Goal: Task Accomplishment & Management: Manage account settings

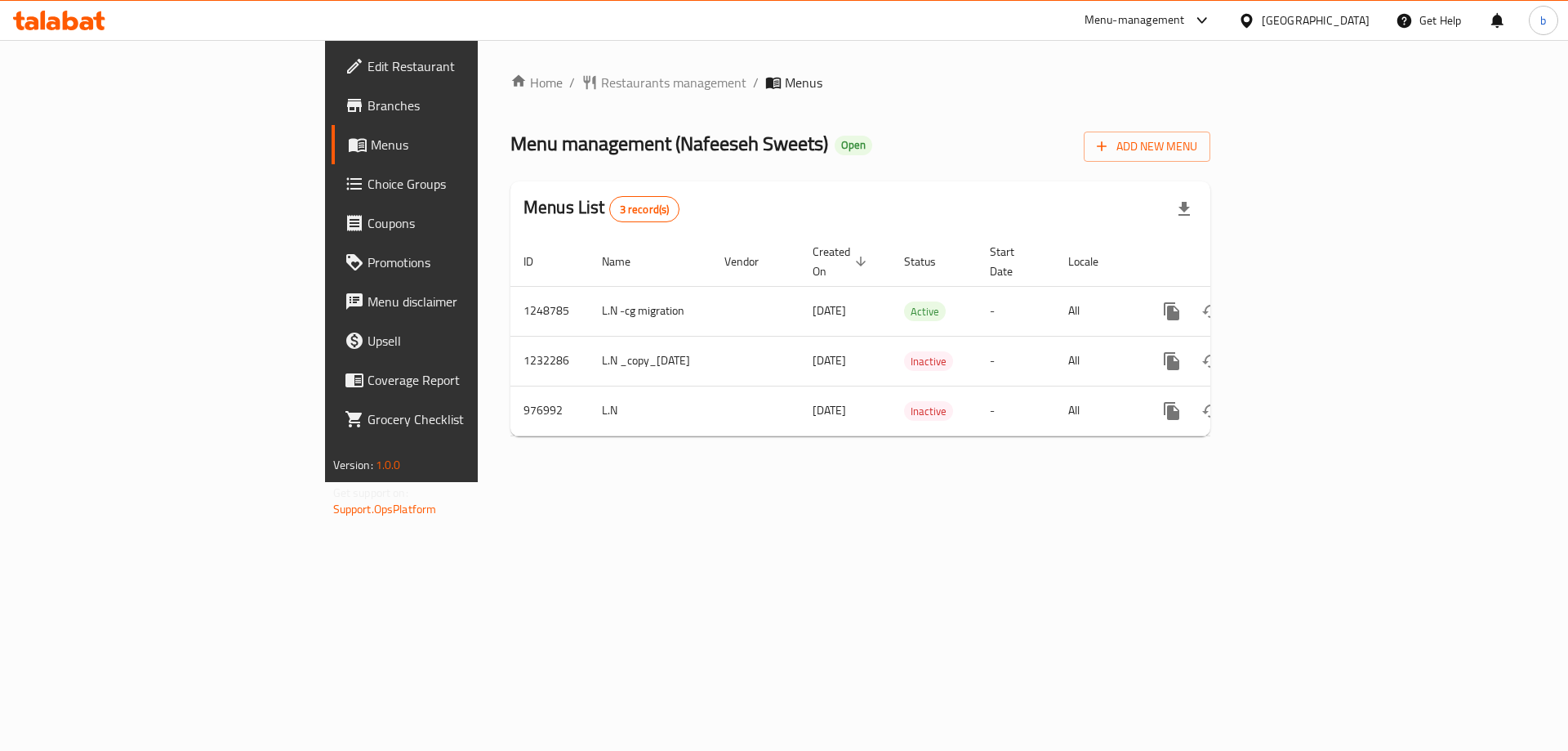
click at [86, 19] on icon at bounding box center [87, 23] width 13 height 13
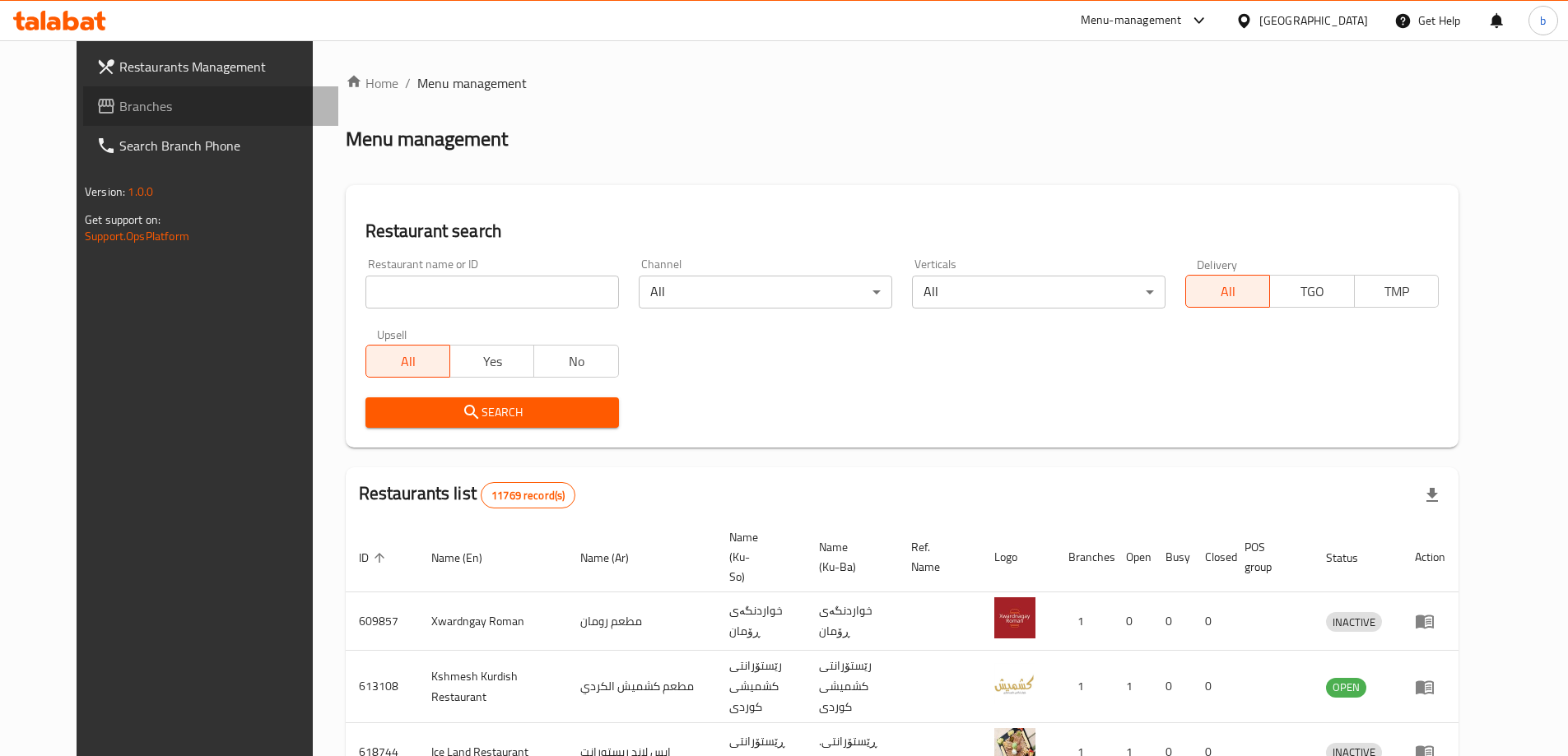
click at [154, 112] on span "Branches" at bounding box center [222, 106] width 205 height 19
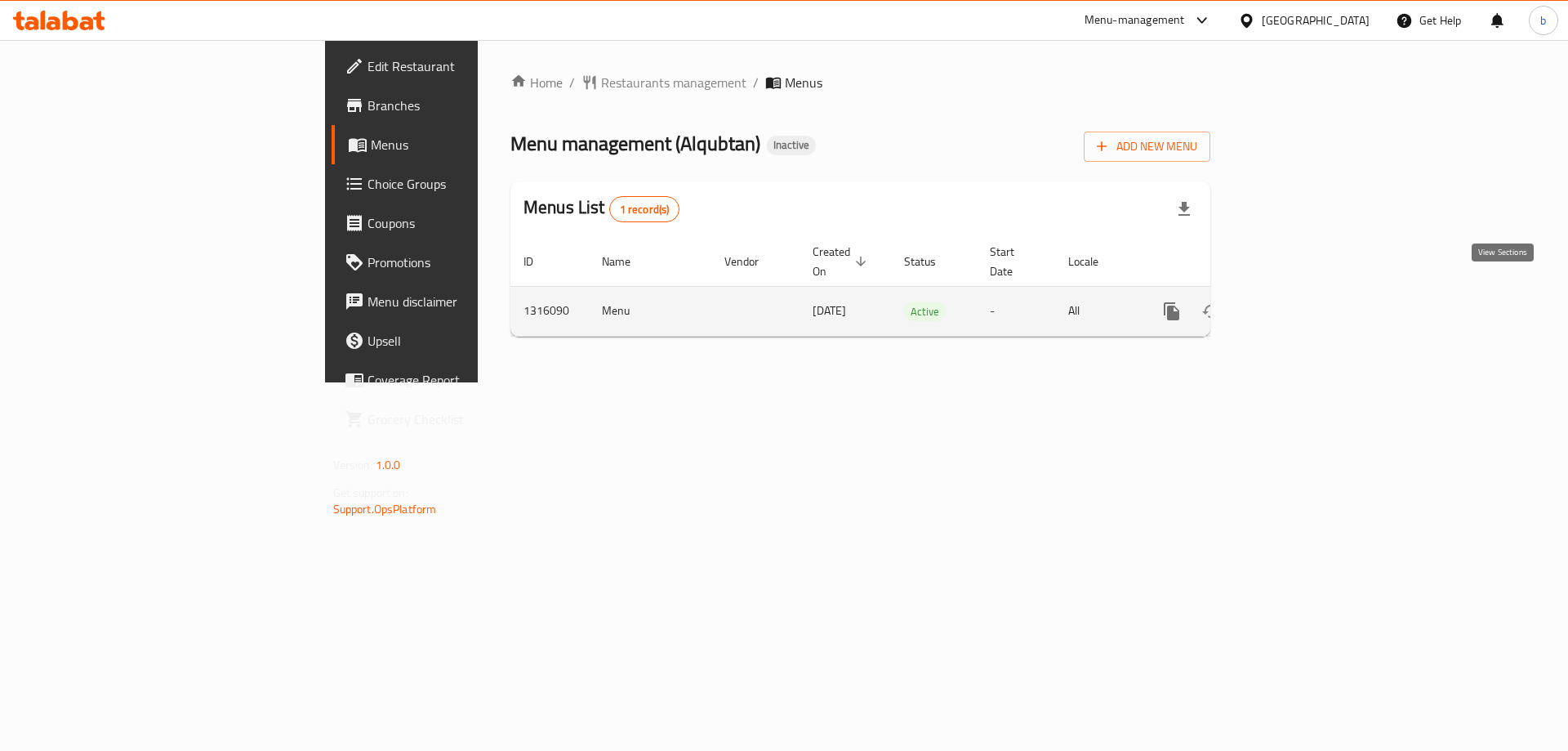
click at [1297, 304] on icon "enhanced table" at bounding box center [1289, 311] width 14 height 14
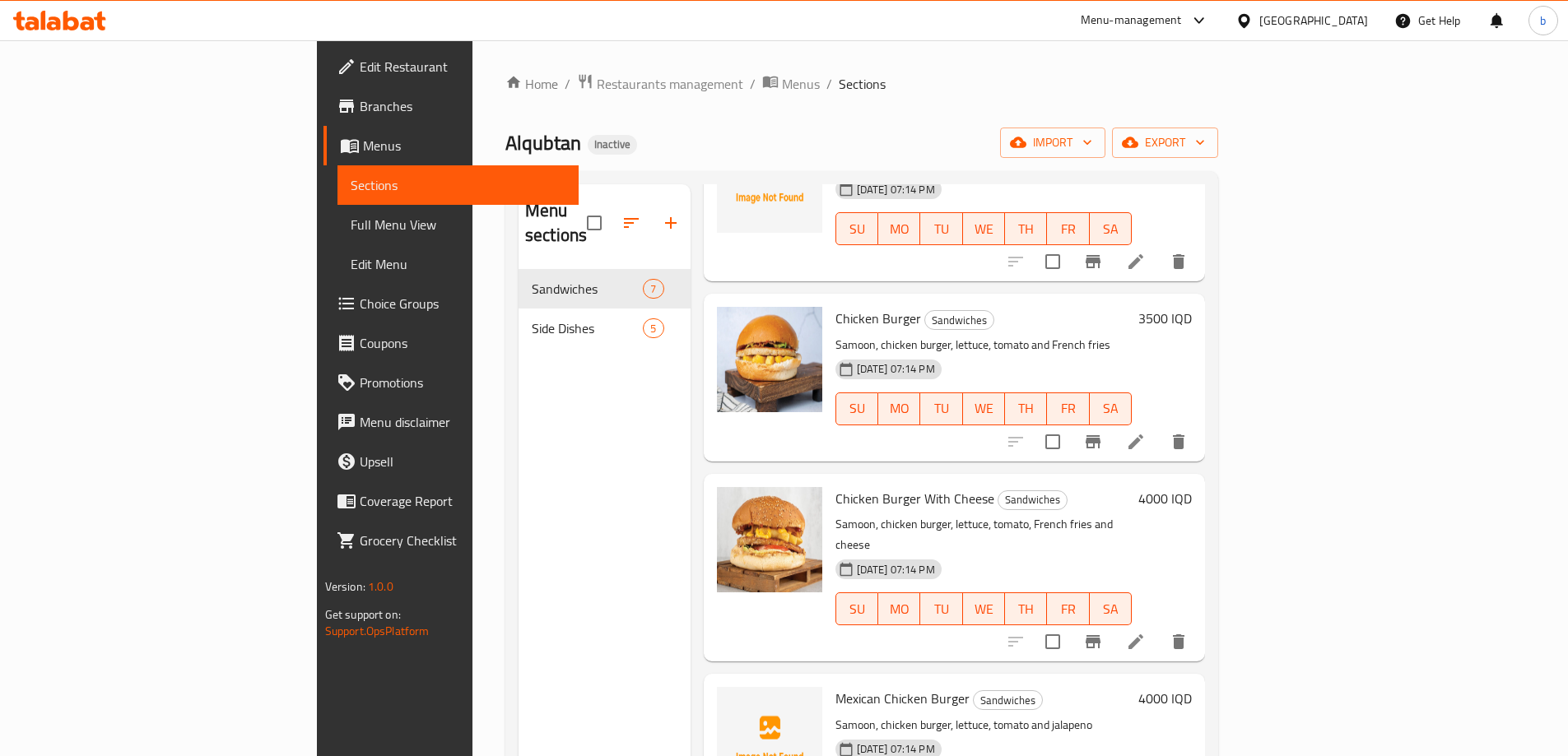
scroll to position [543, 0]
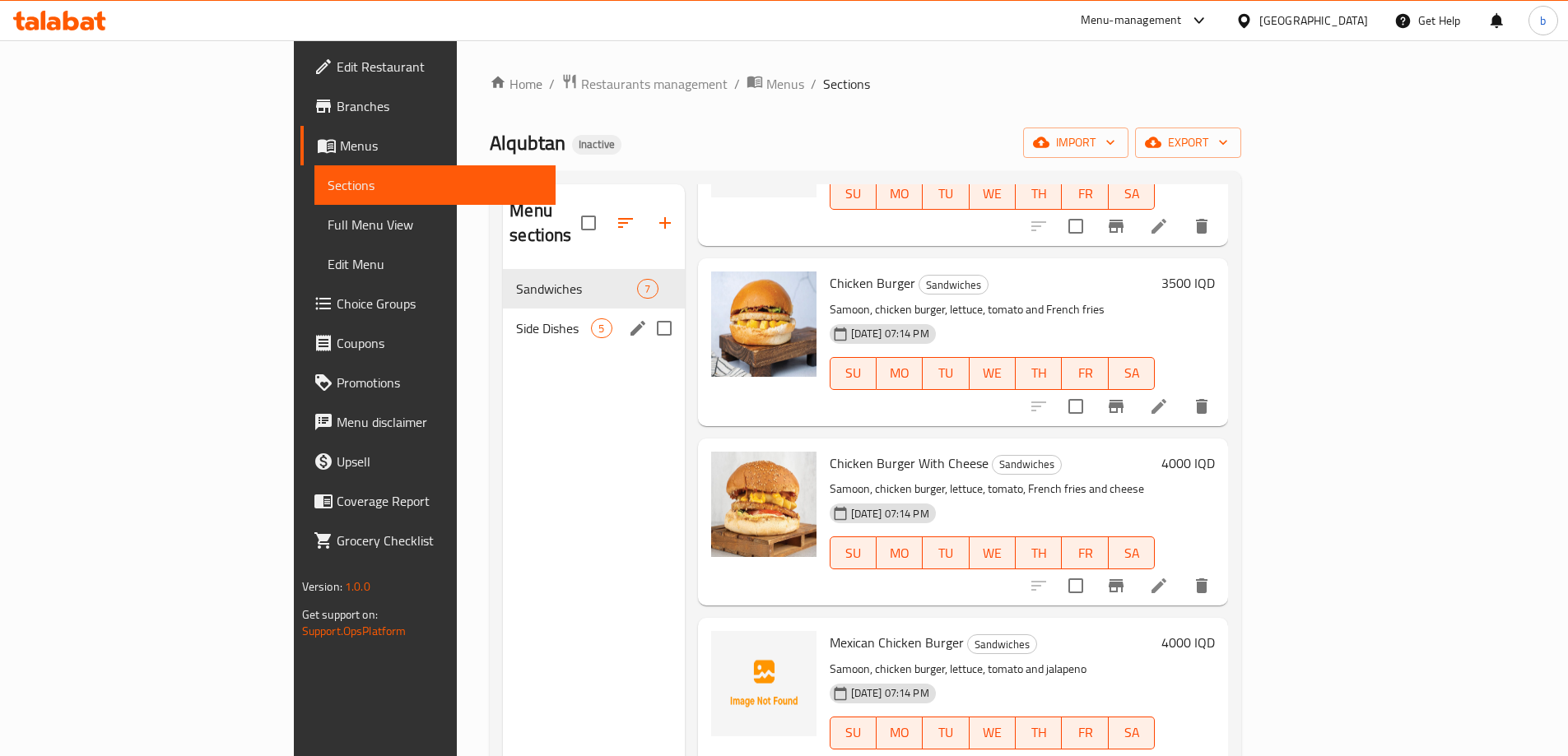
click at [516, 318] on span "Side Dishes" at bounding box center [553, 328] width 75 height 19
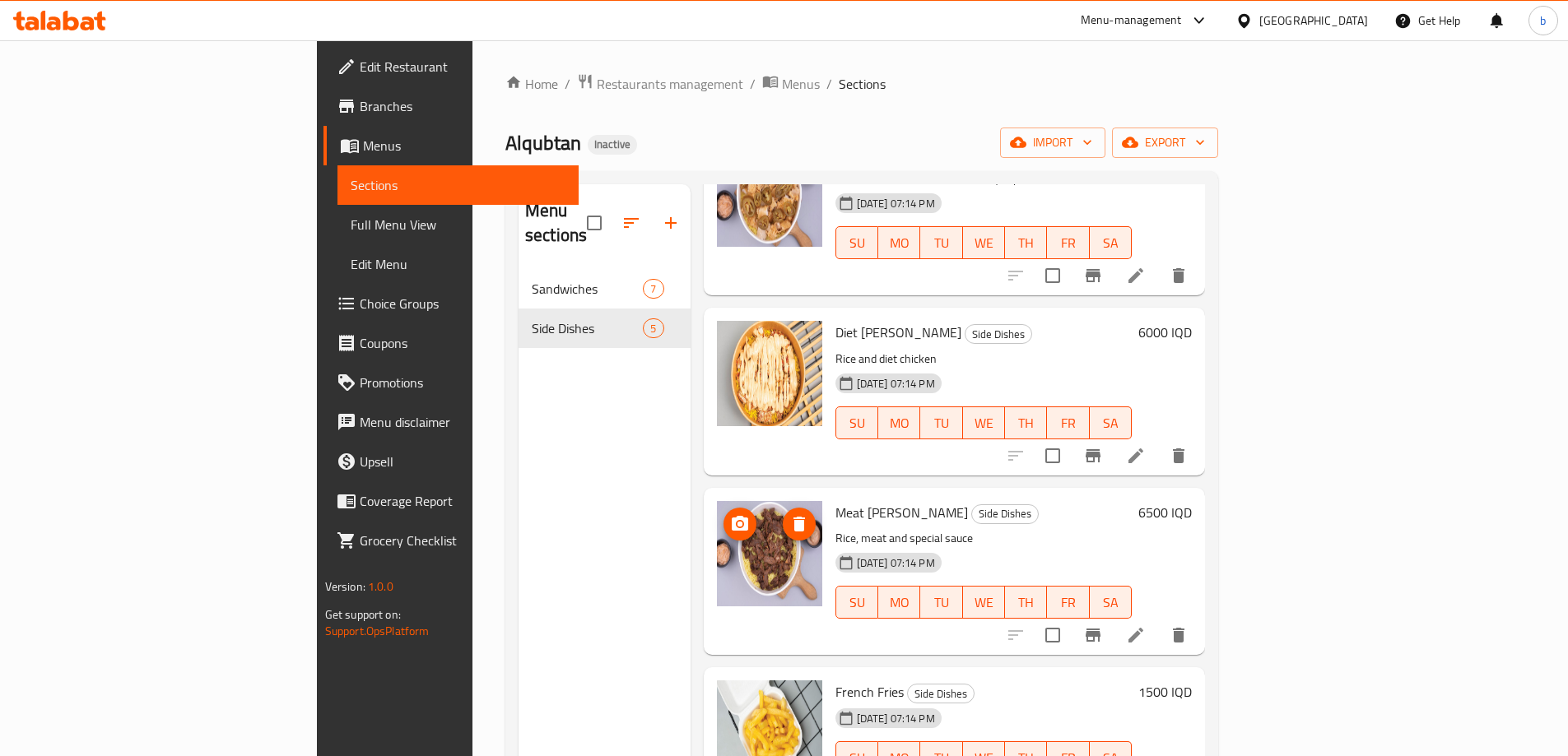
scroll to position [230, 0]
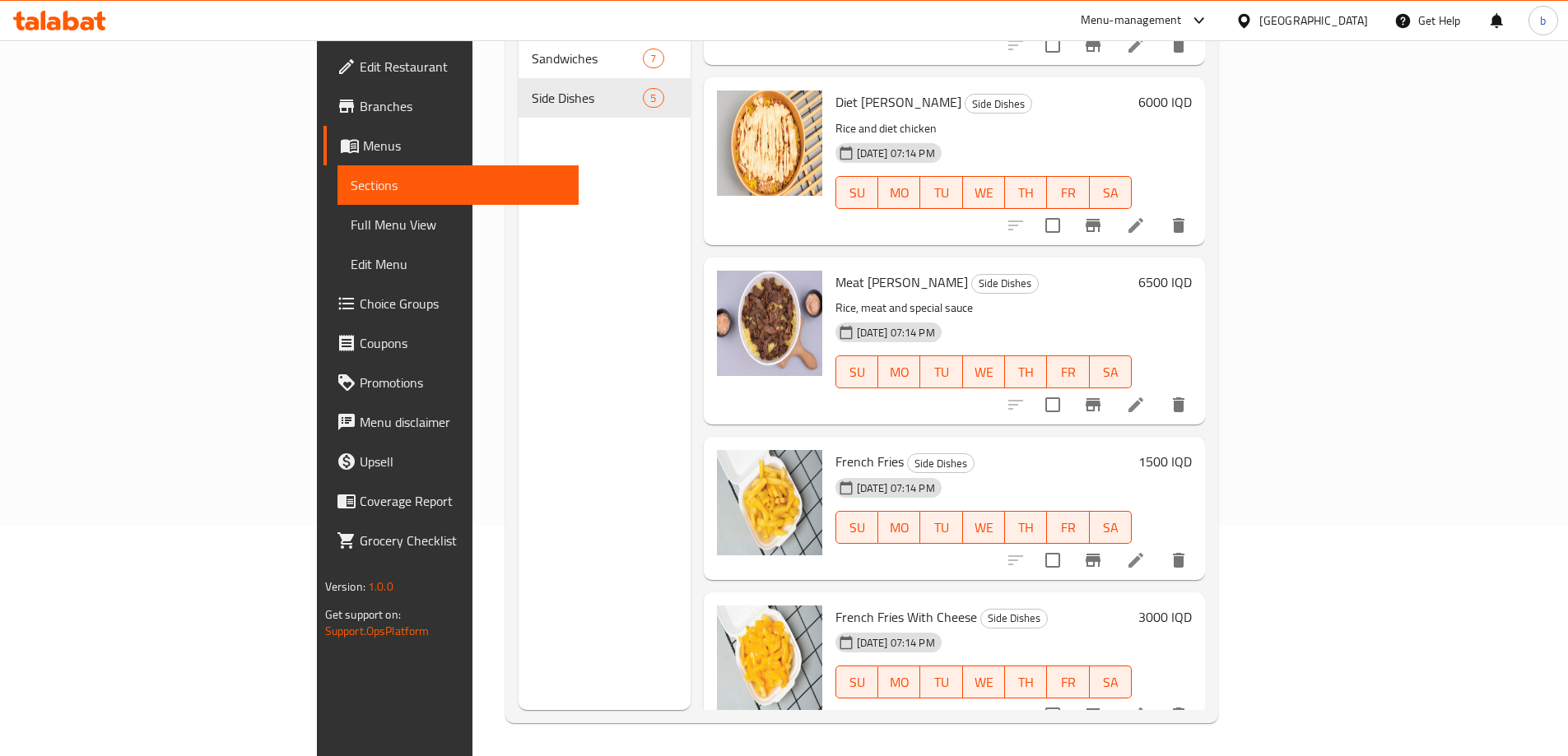
click at [351, 228] on span "Full Menu View" at bounding box center [458, 225] width 215 height 19
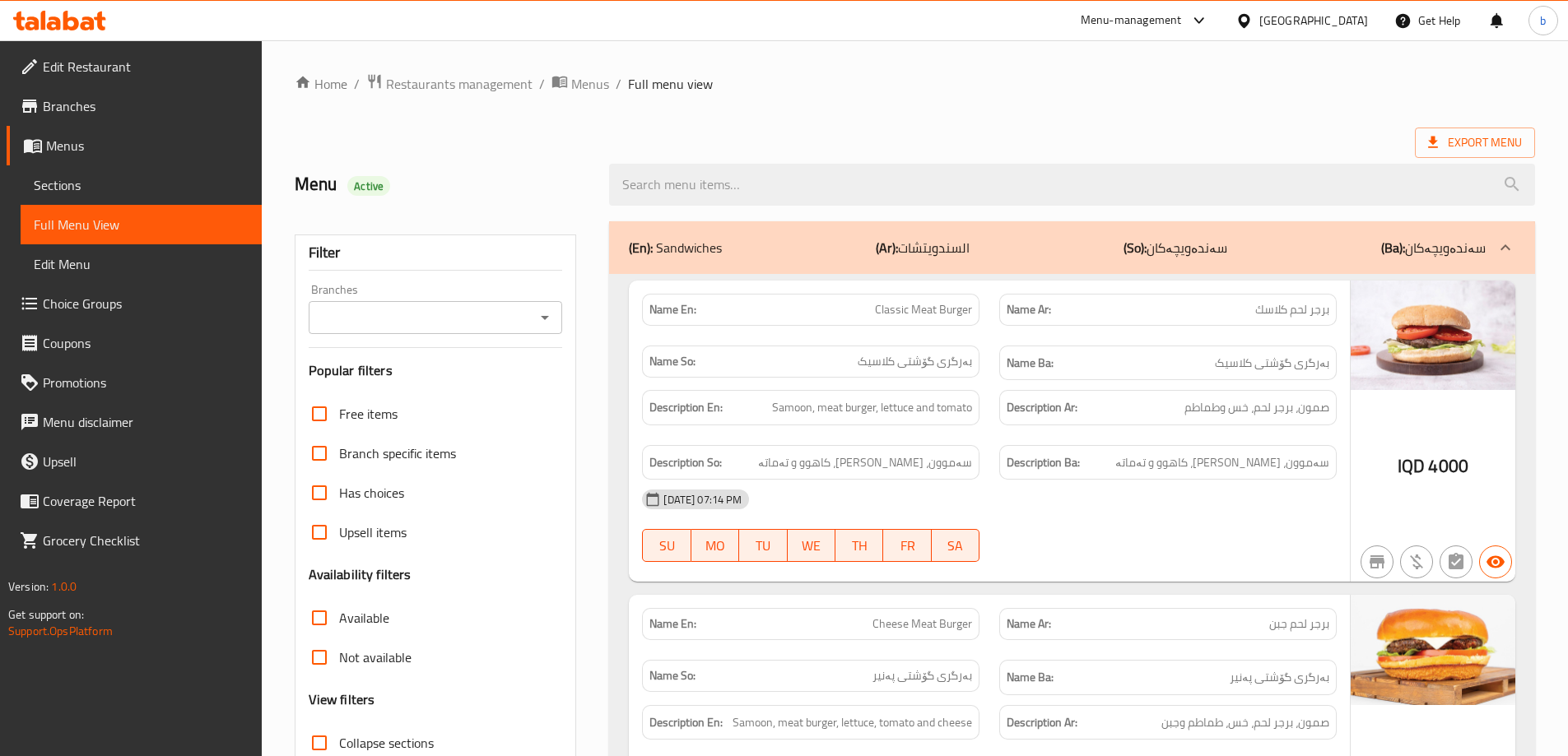
click at [553, 308] on icon "Open" at bounding box center [544, 318] width 19 height 19
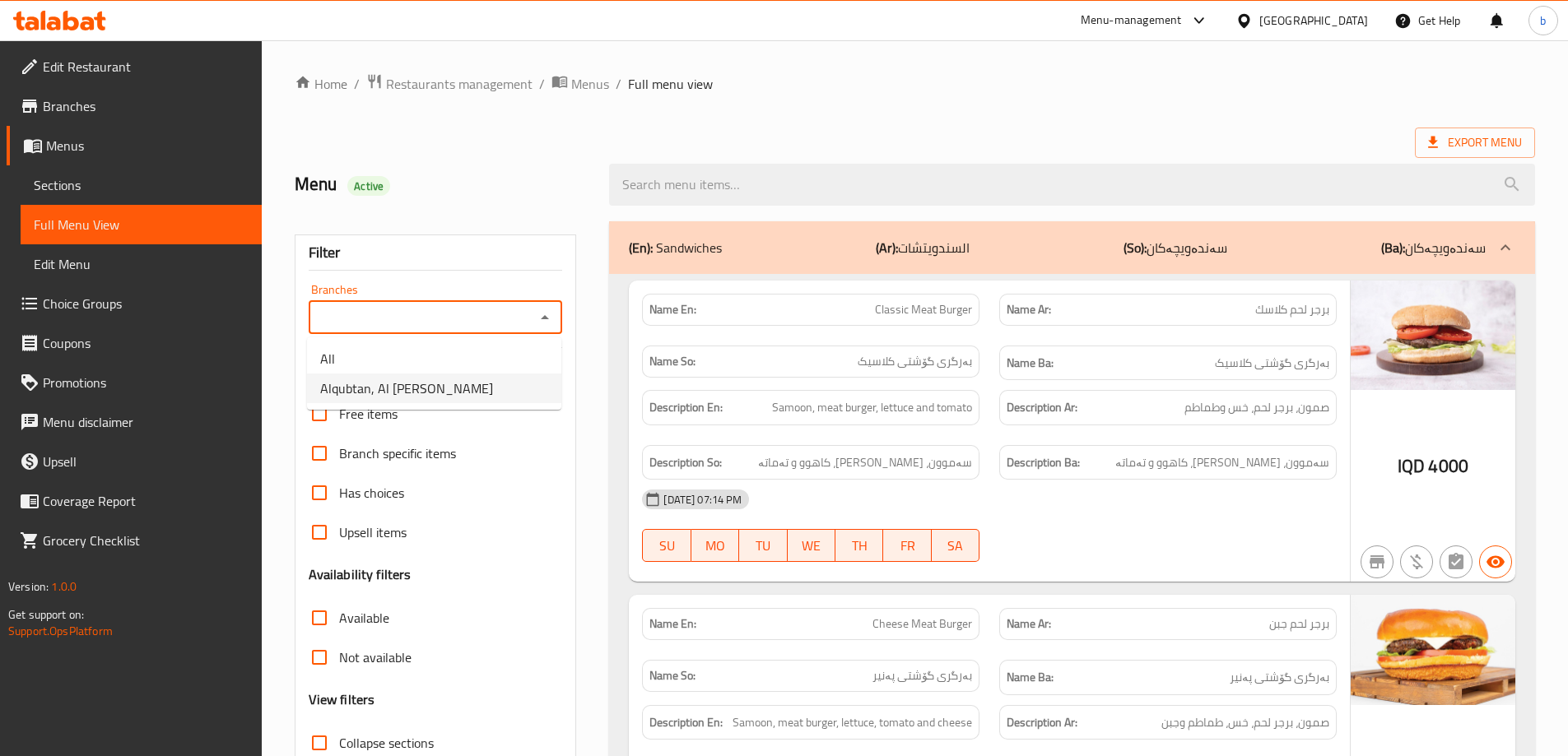
click at [474, 393] on li "Alqubtan, Al Dora" at bounding box center [434, 388] width 255 height 30
type input "Alqubtan, Al Dora"
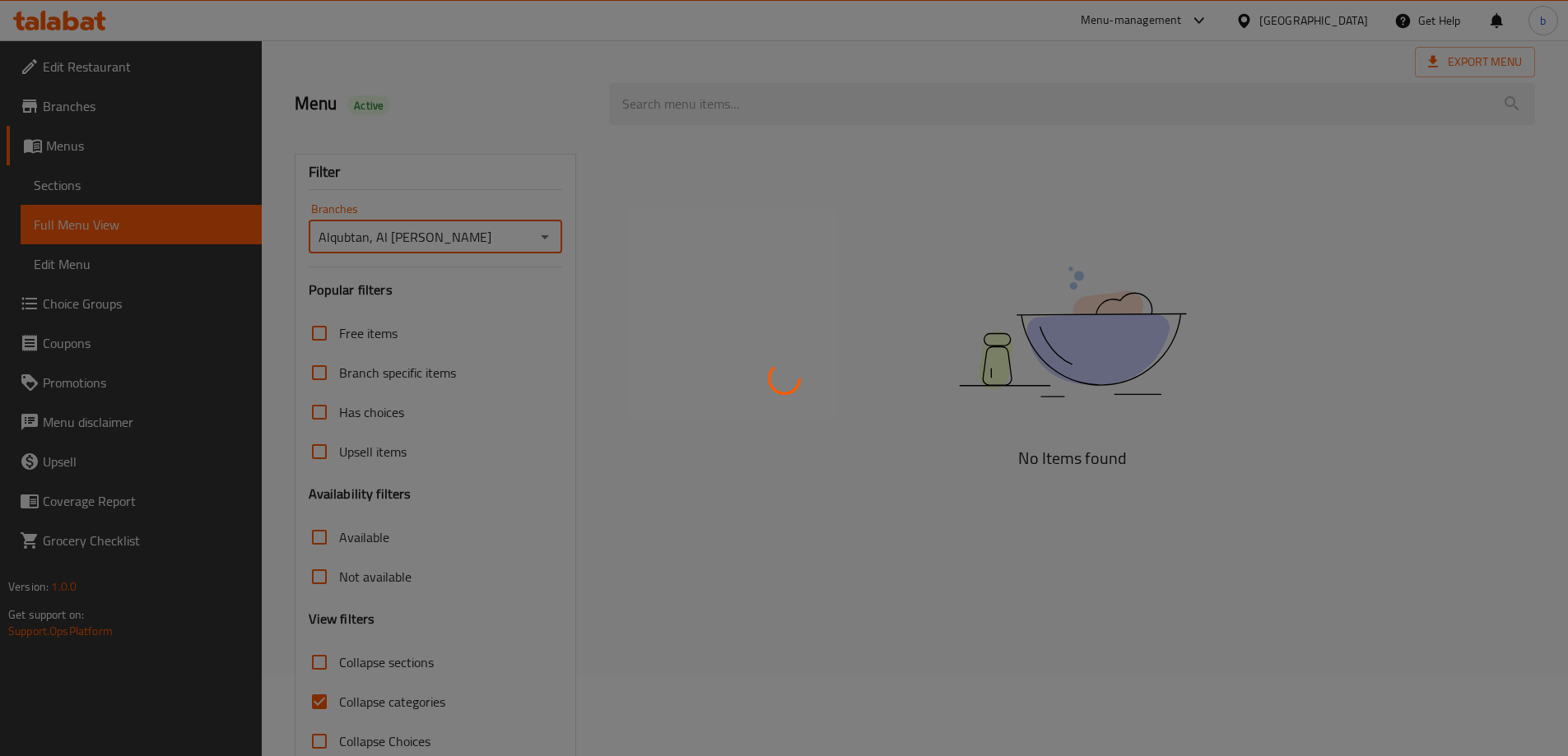
scroll to position [119, 0]
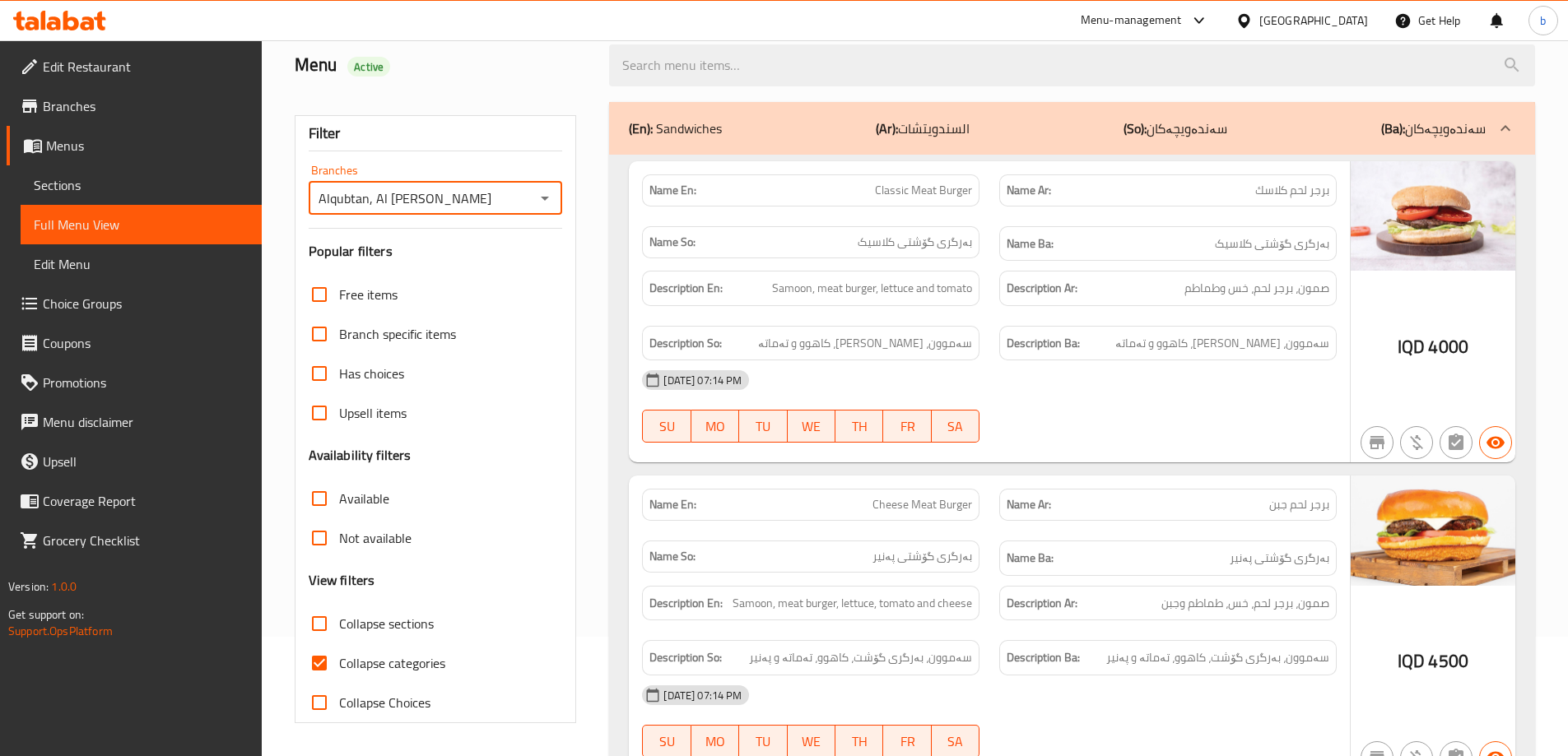
click at [323, 657] on input "Collapse categories" at bounding box center [319, 662] width 40 height 40
checkbox input "false"
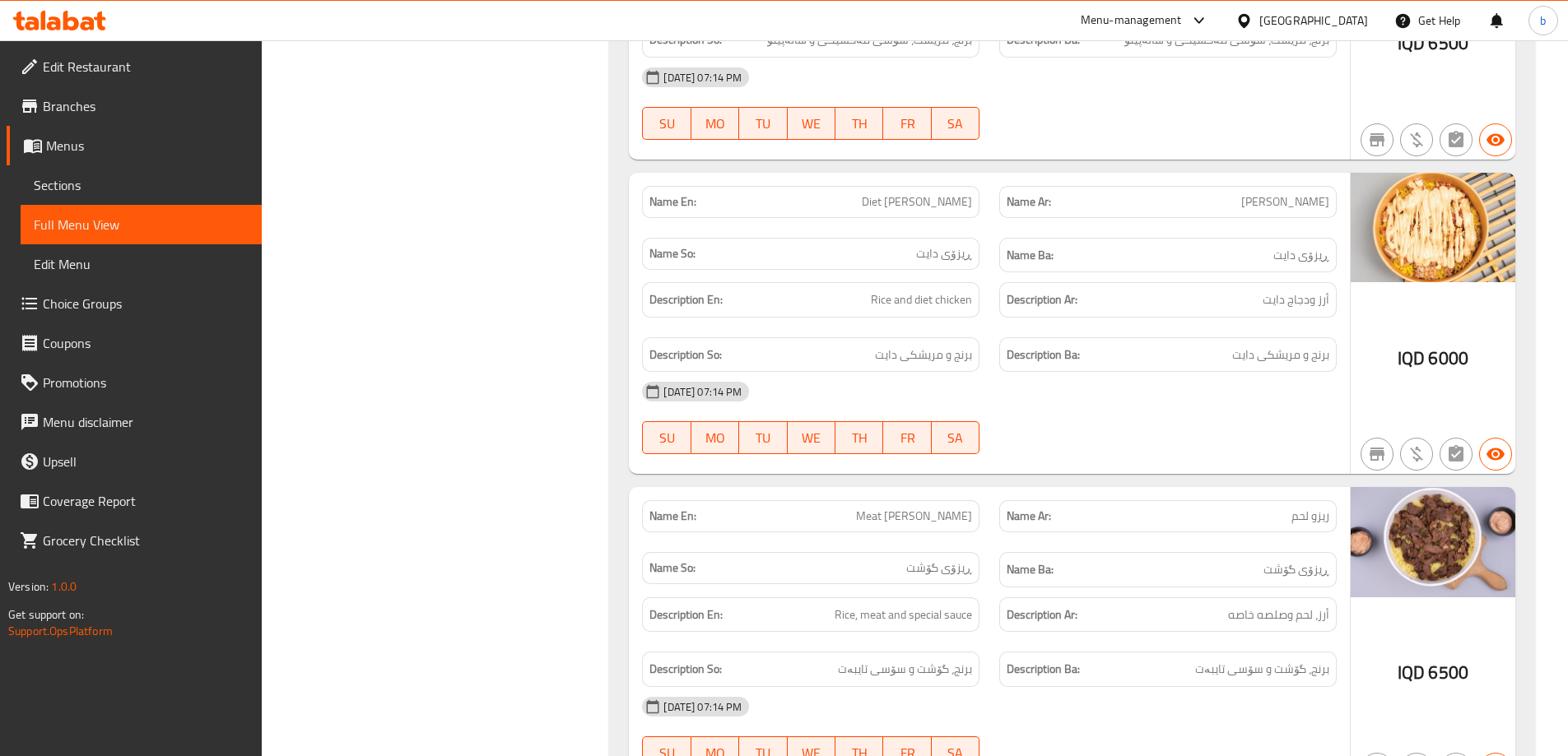
scroll to position [2777, 0]
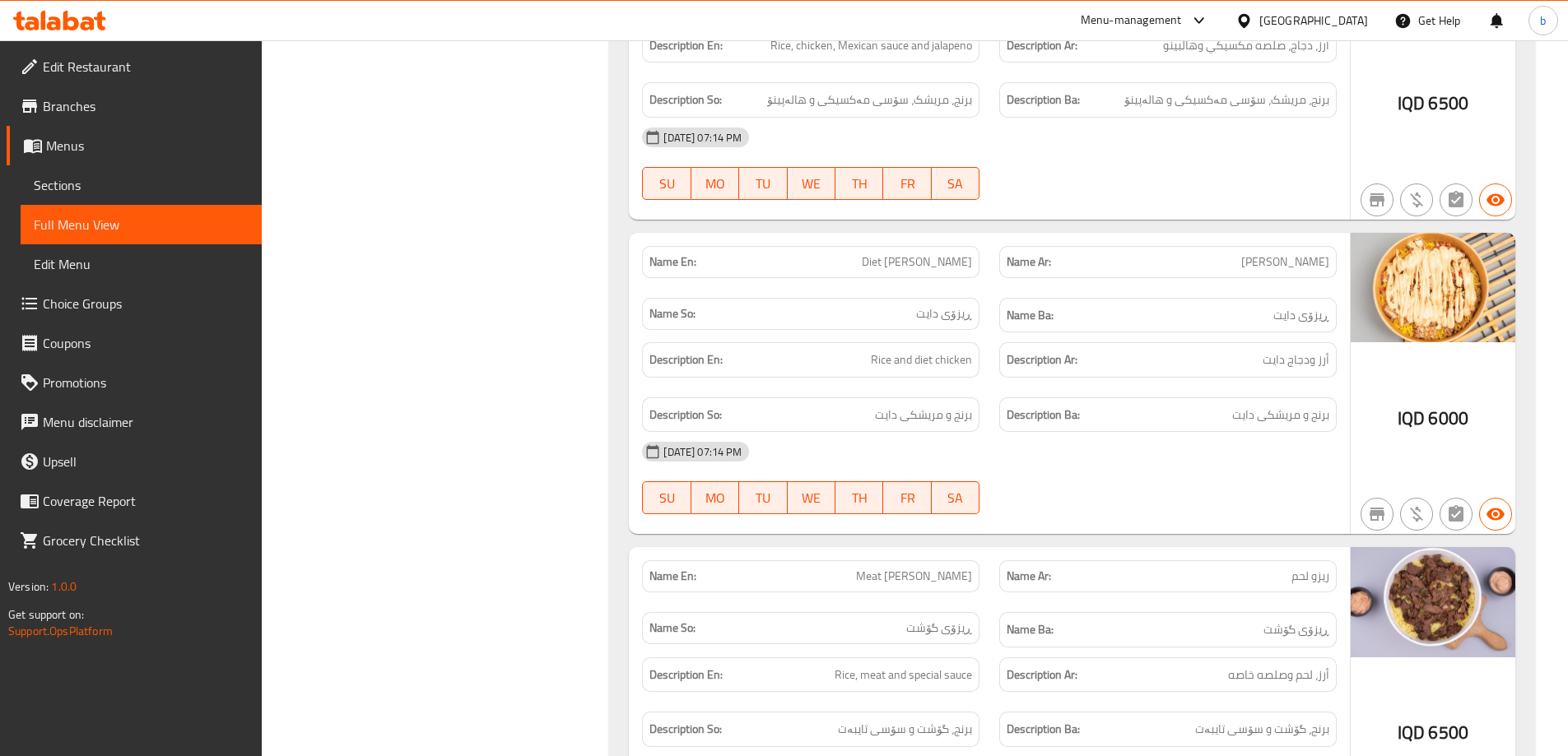
click at [153, 177] on span "Sections" at bounding box center [141, 185] width 215 height 19
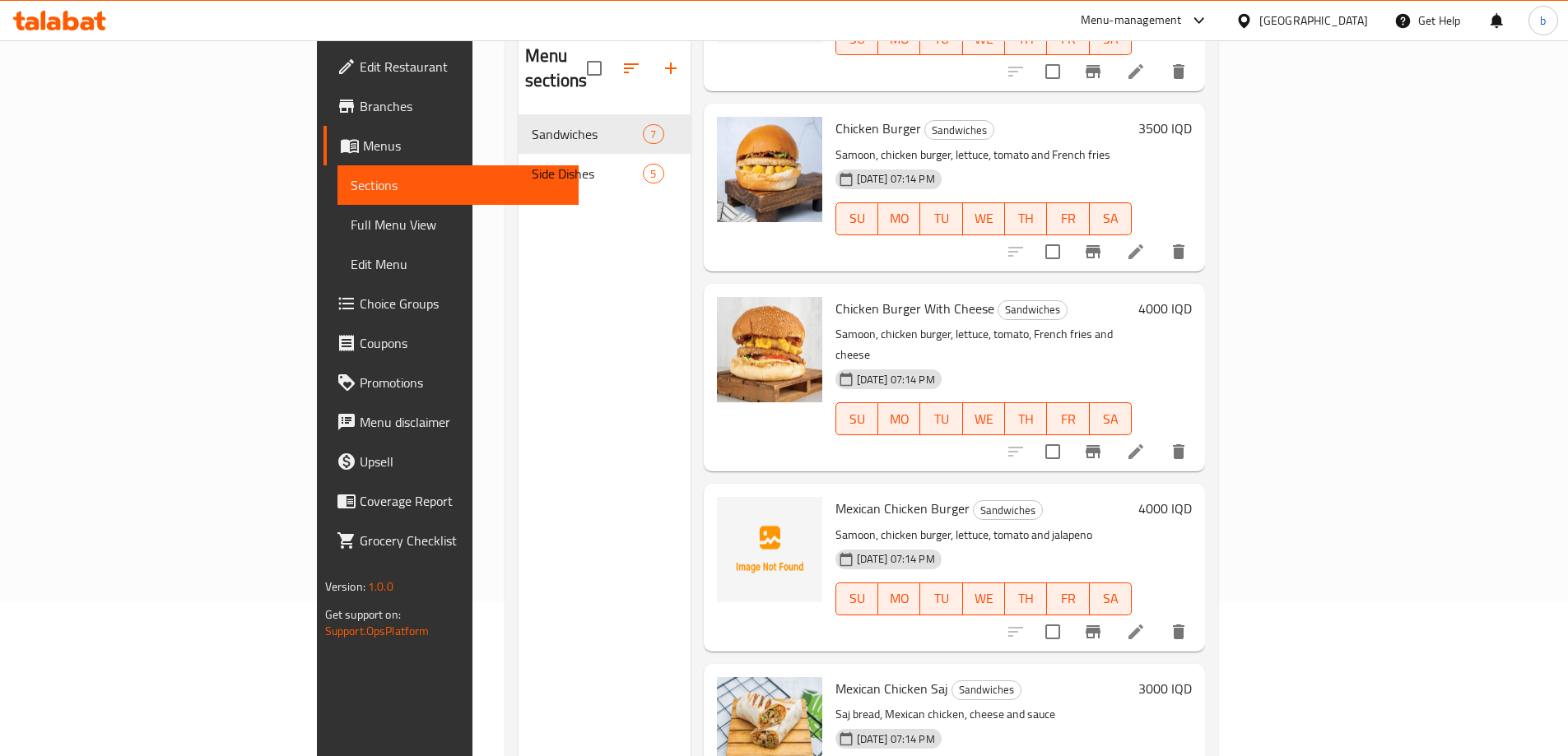
scroll to position [230, 0]
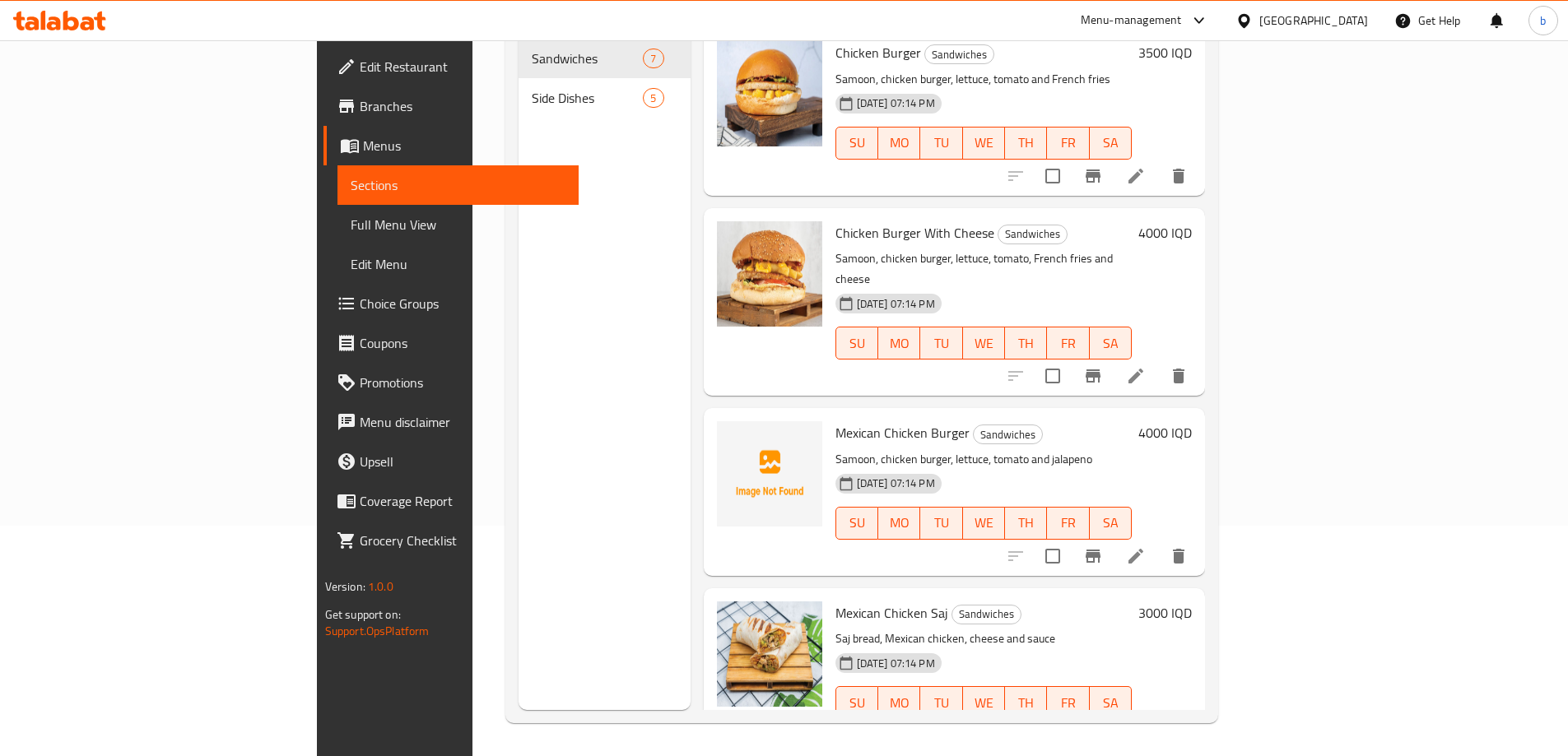
drag, startPoint x: 382, startPoint y: 503, endPoint x: 527, endPoint y: 457, distance: 152.1
click at [518, 503] on div "Menu sections Sandwiches 7 Side Dishes 5" at bounding box center [604, 331] width 172 height 756
drag, startPoint x: 756, startPoint y: 385, endPoint x: 888, endPoint y: 384, distance: 132.0
click at [888, 421] on h6 "Mexican Chicken Burger Sandwiches" at bounding box center [983, 433] width 297 height 23
copy span "Mexican Chicken Burger"
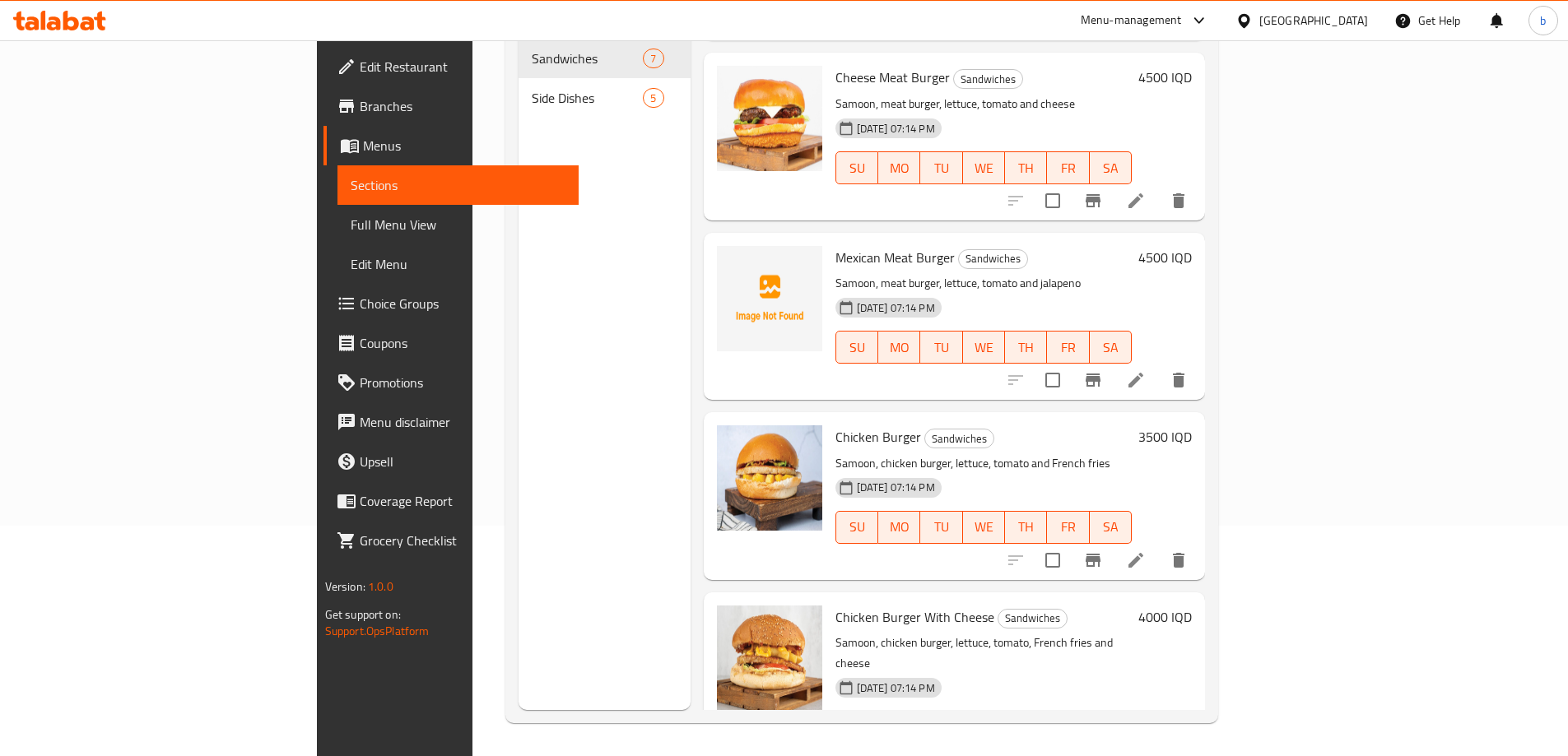
scroll to position [0, 0]
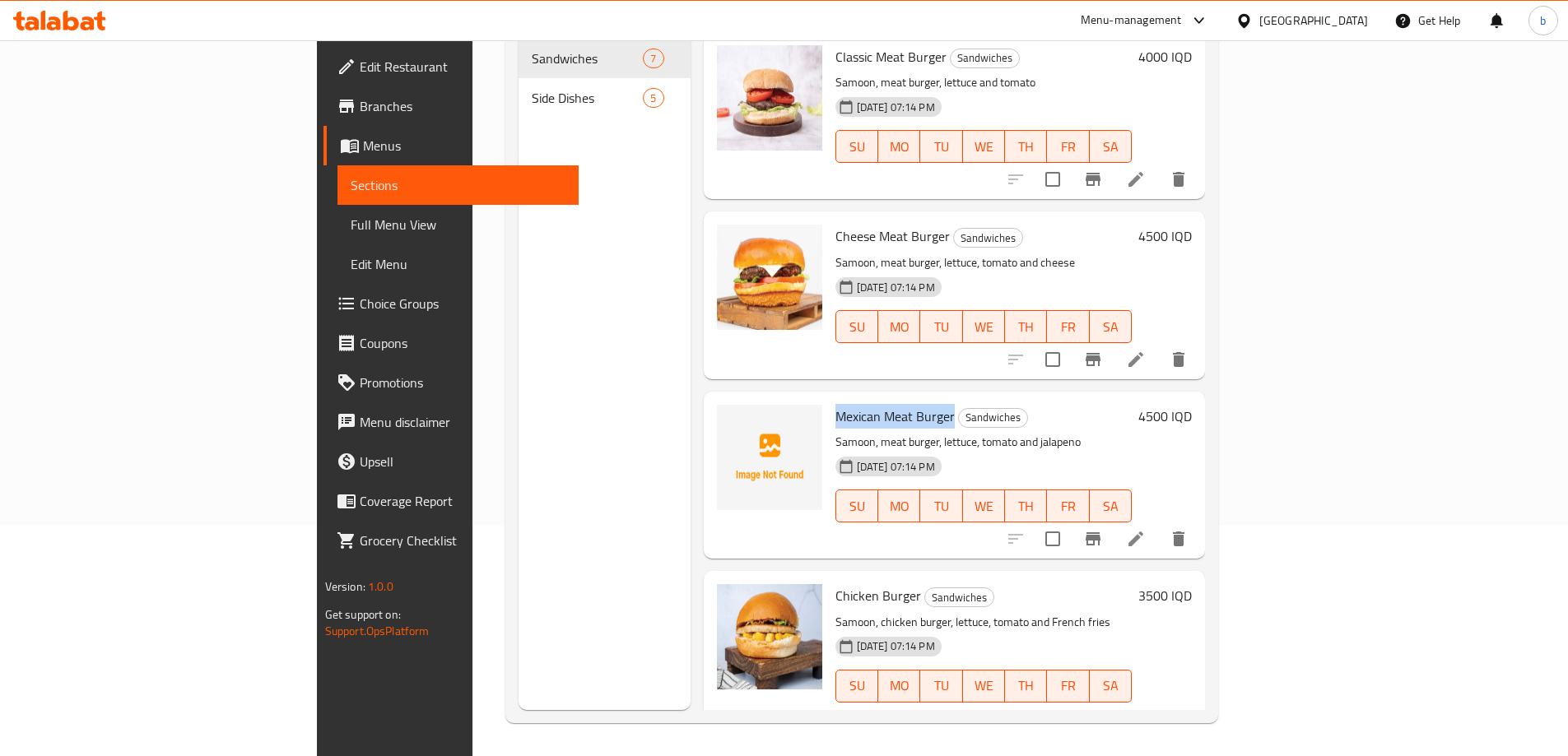
drag, startPoint x: 873, startPoint y: 393, endPoint x: 757, endPoint y: 389, distance: 116.1
click at [835, 404] on span "Mexican Meat Burger" at bounding box center [894, 415] width 119 height 24
copy span "Mexican Meat Burger"
click at [518, 387] on div "Menu sections Sandwiches 7 Side Dishes 5" at bounding box center [604, 331] width 172 height 756
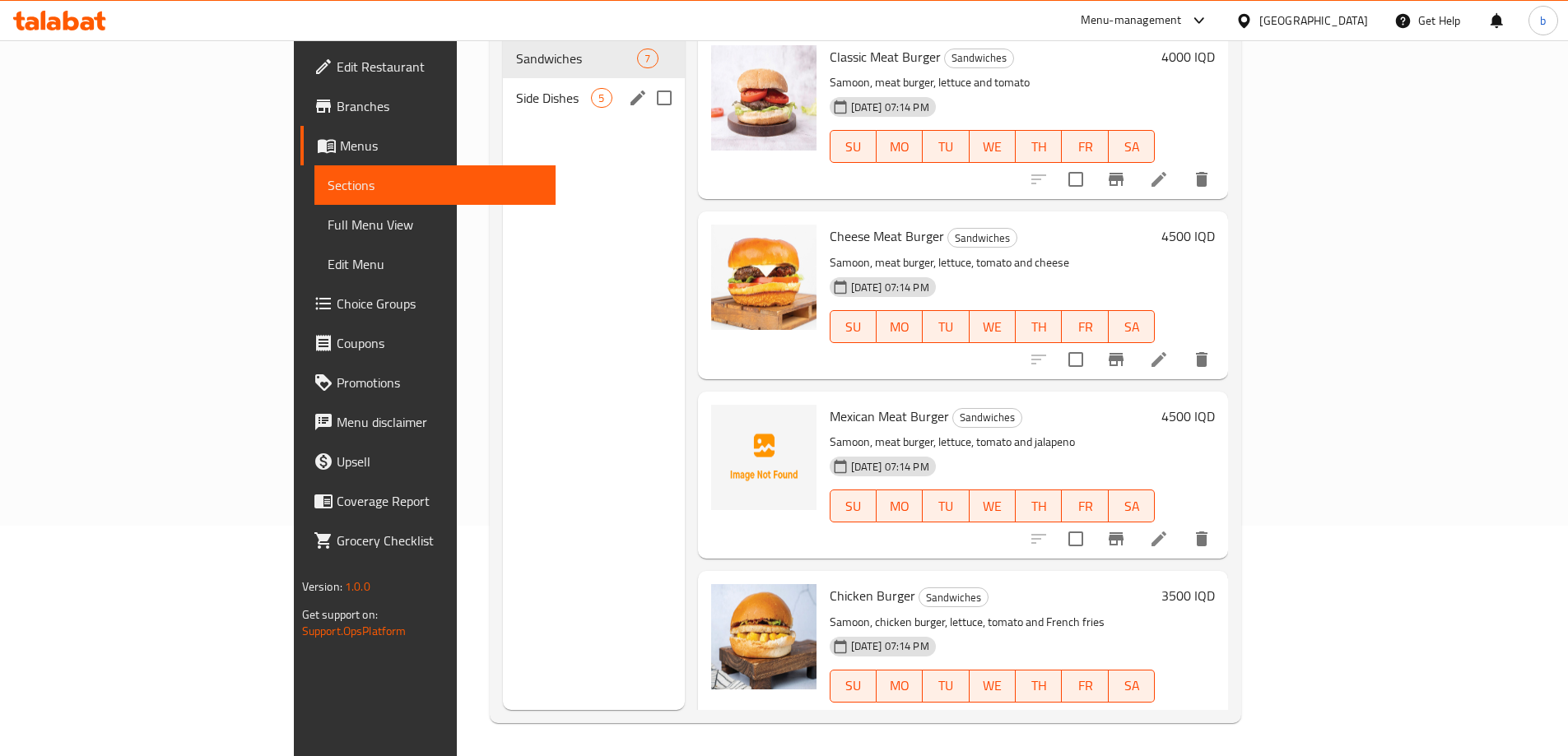
click at [516, 88] on span "Side Dishes" at bounding box center [553, 98] width 75 height 19
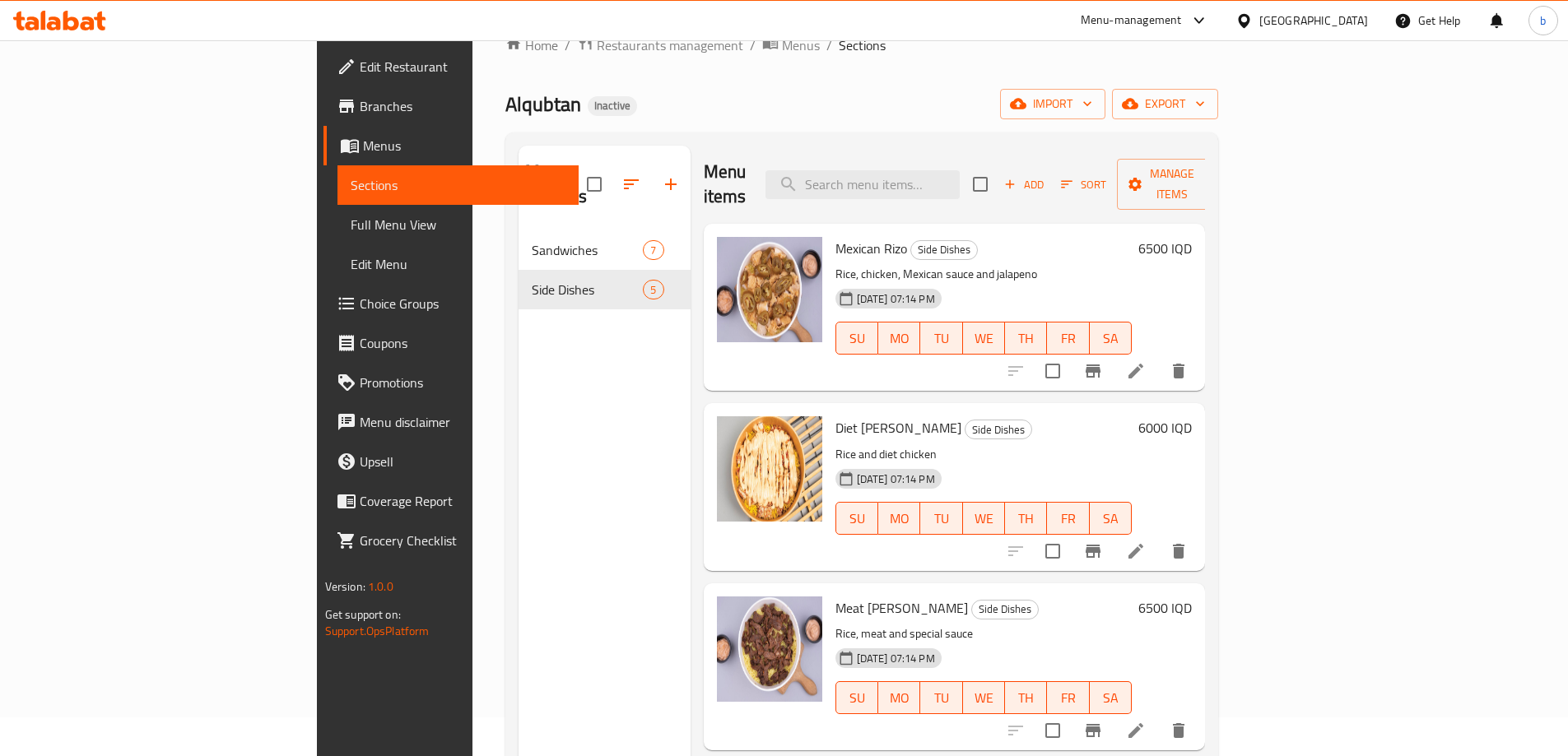
scroll to position [134, 0]
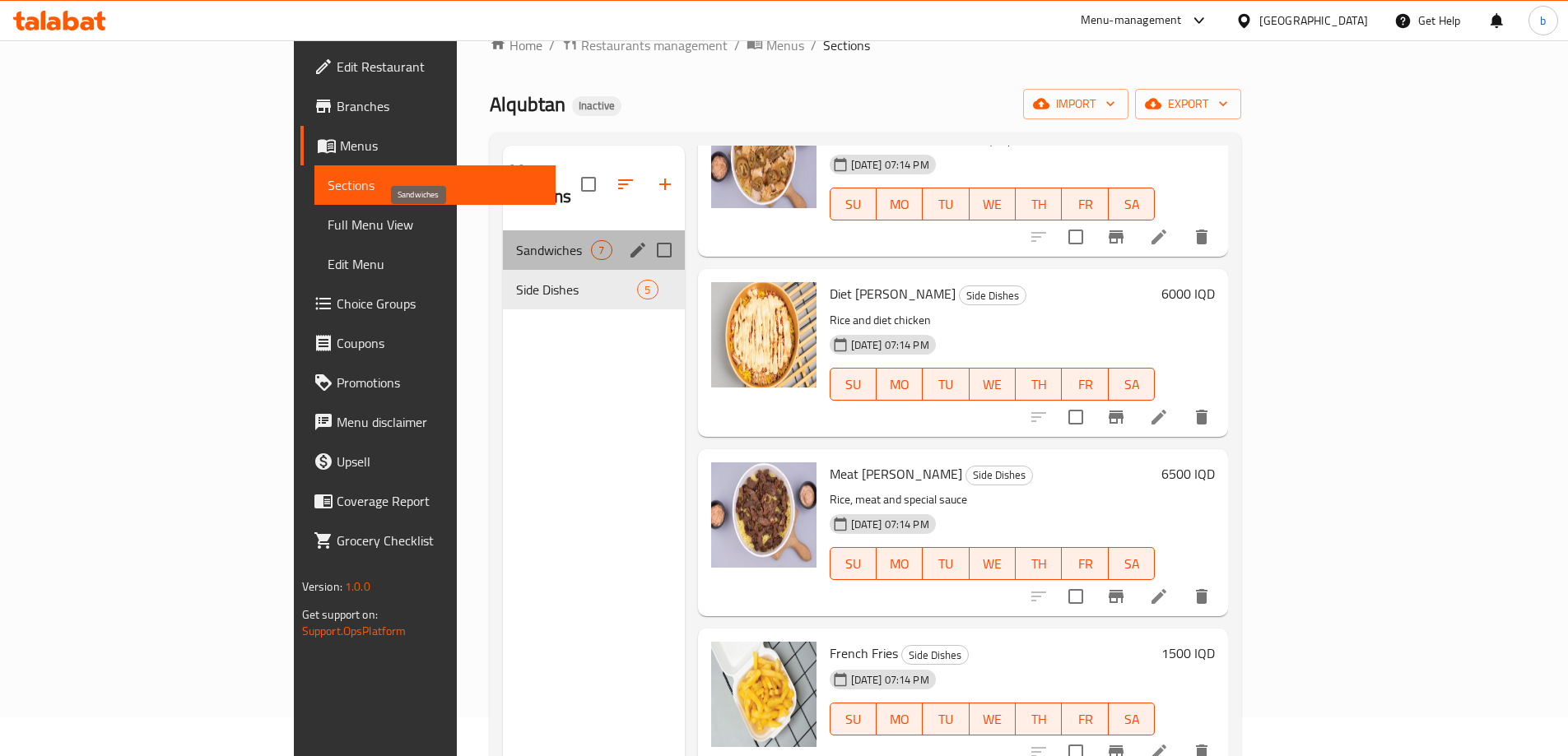
click at [516, 240] on span "Sandwiches" at bounding box center [553, 250] width 75 height 19
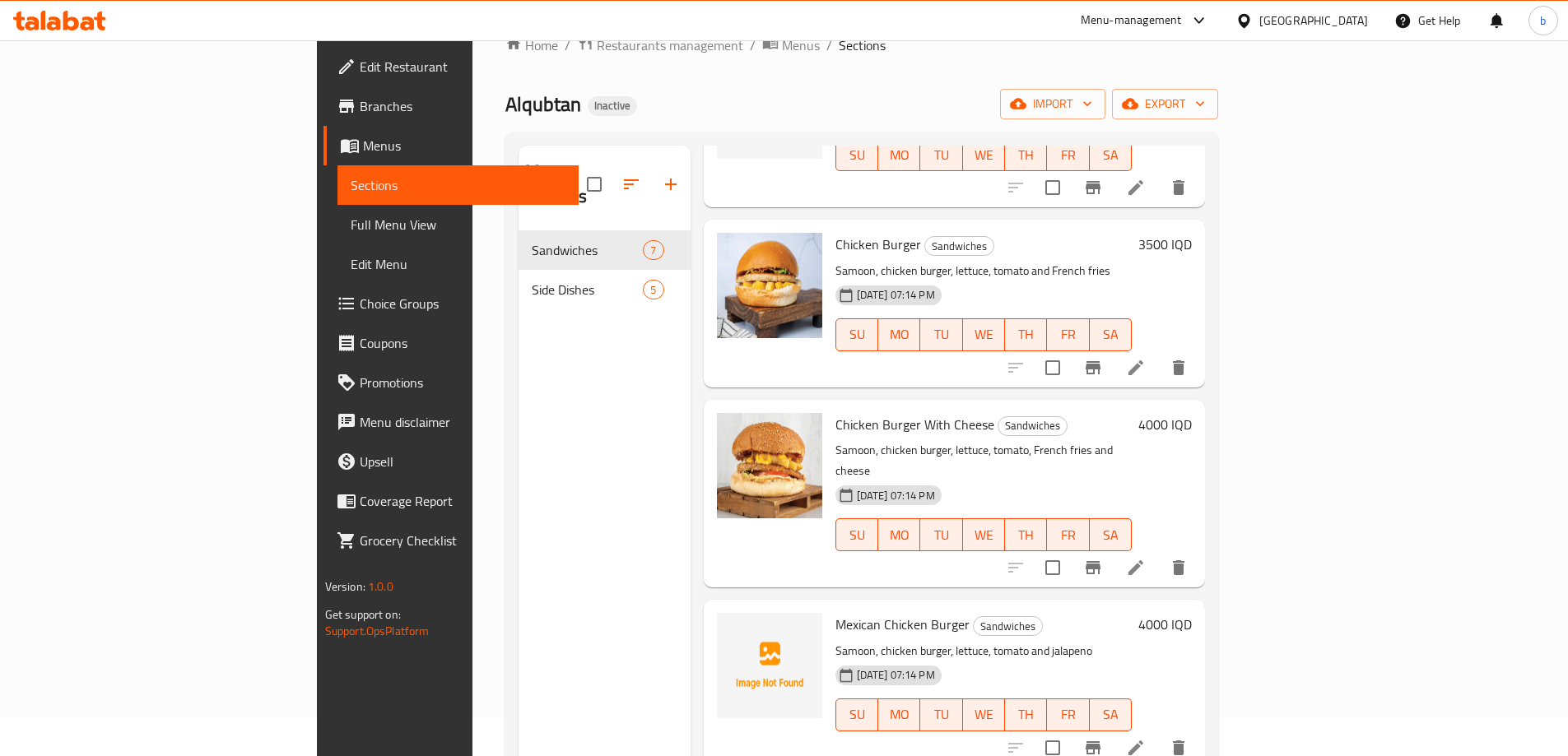
scroll to position [230, 0]
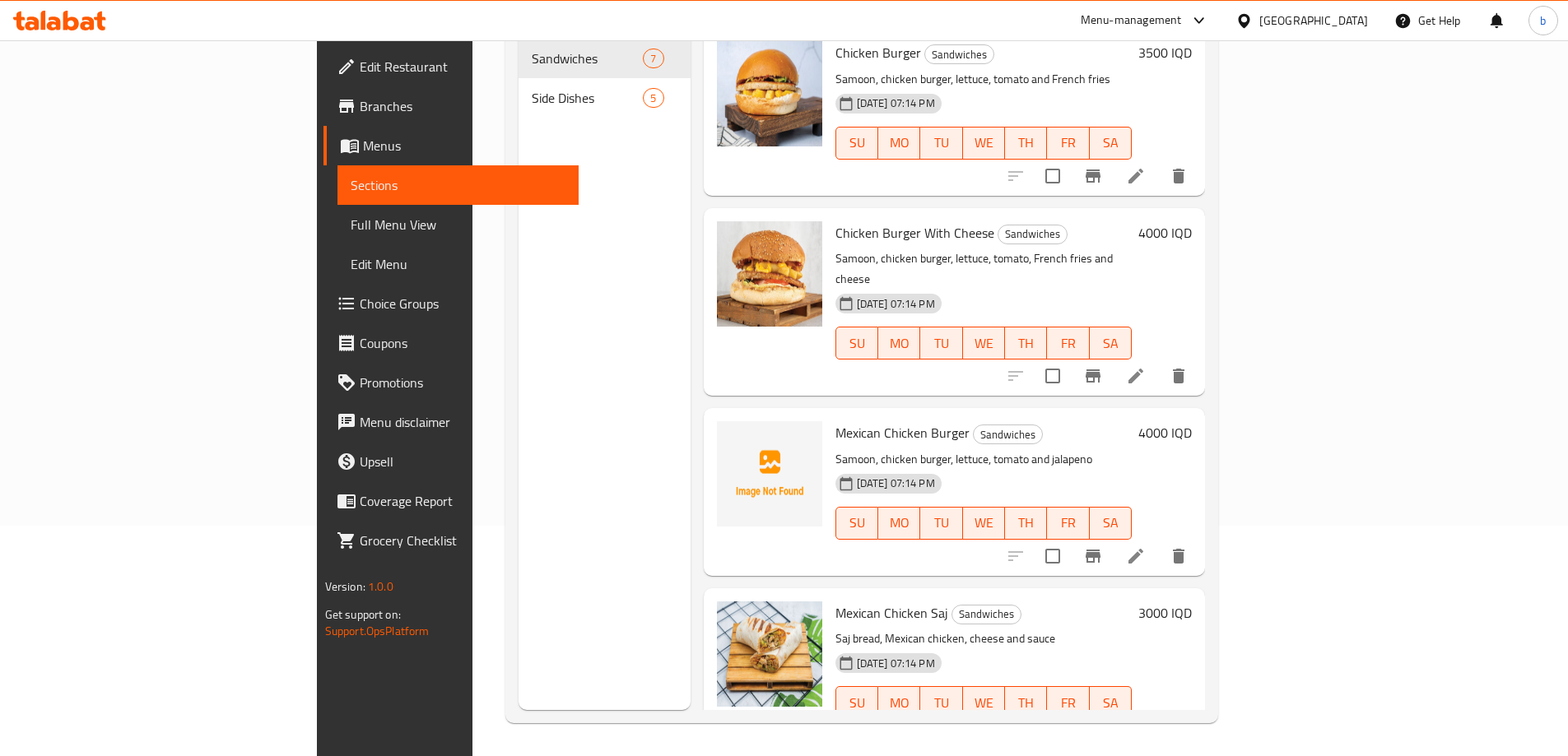
click at [532, 88] on span "Side Dishes" at bounding box center [587, 98] width 111 height 19
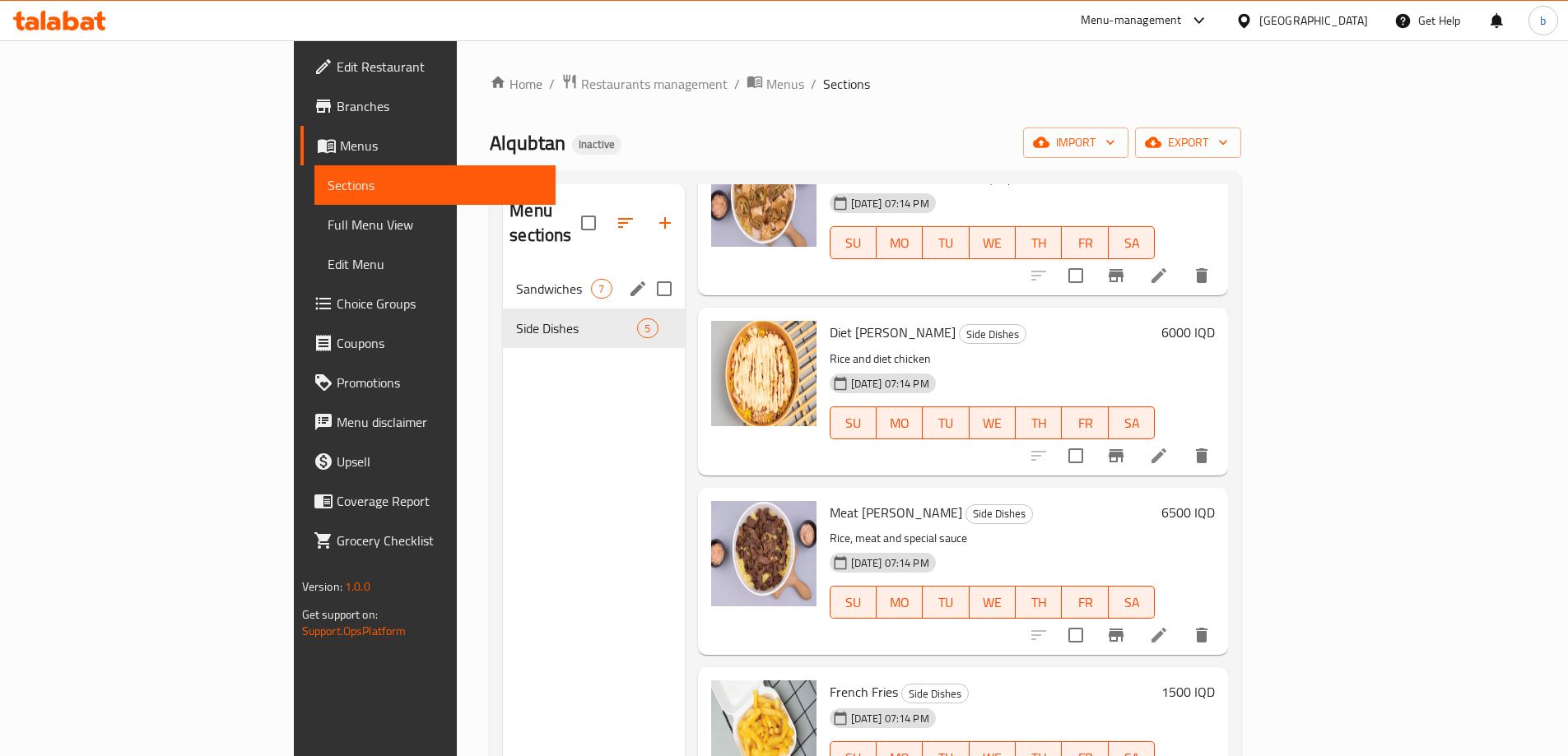
click at [503, 276] on div "Sandwiches 7" at bounding box center [593, 288] width 181 height 40
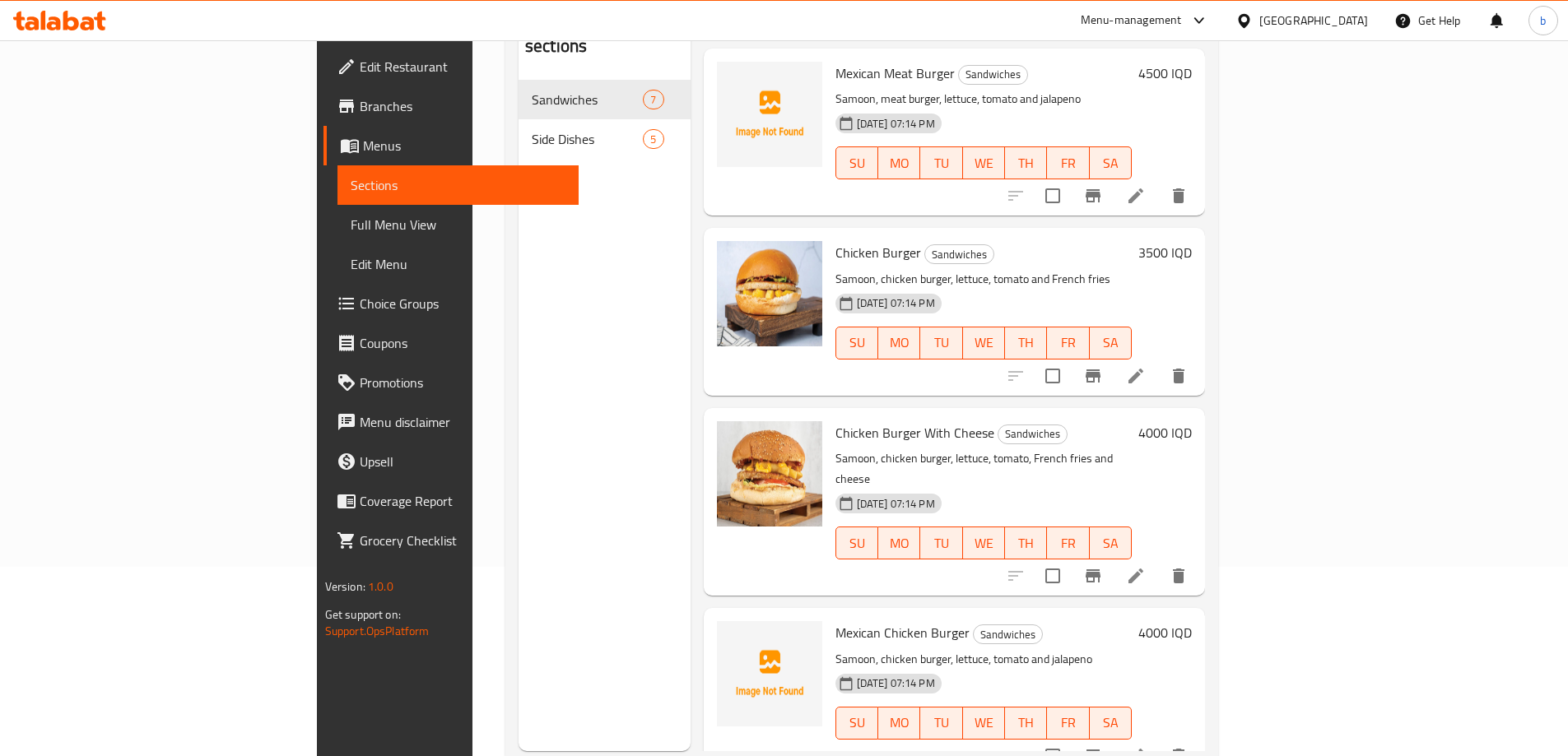
scroll to position [230, 0]
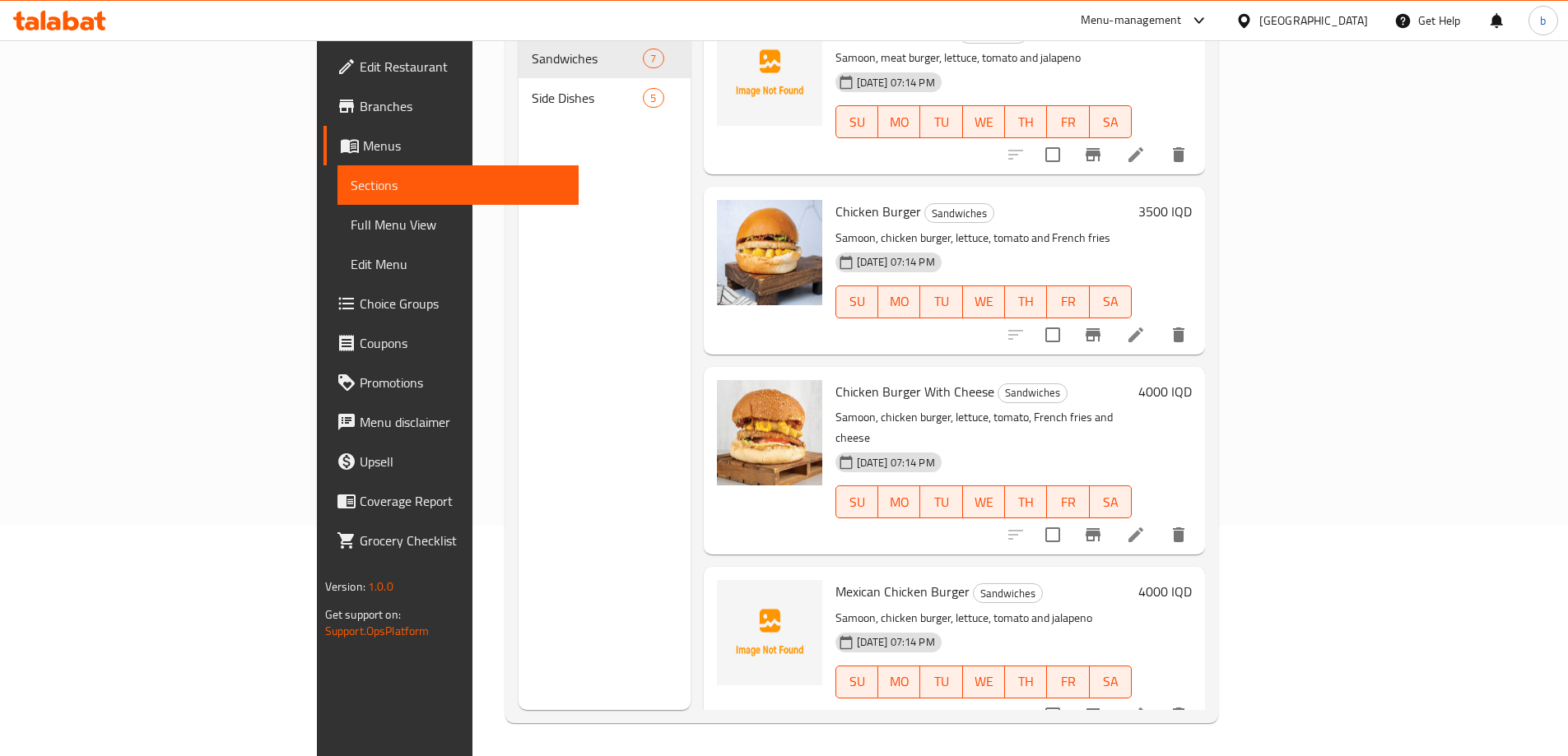
click at [351, 222] on span "Full Menu View" at bounding box center [458, 225] width 215 height 19
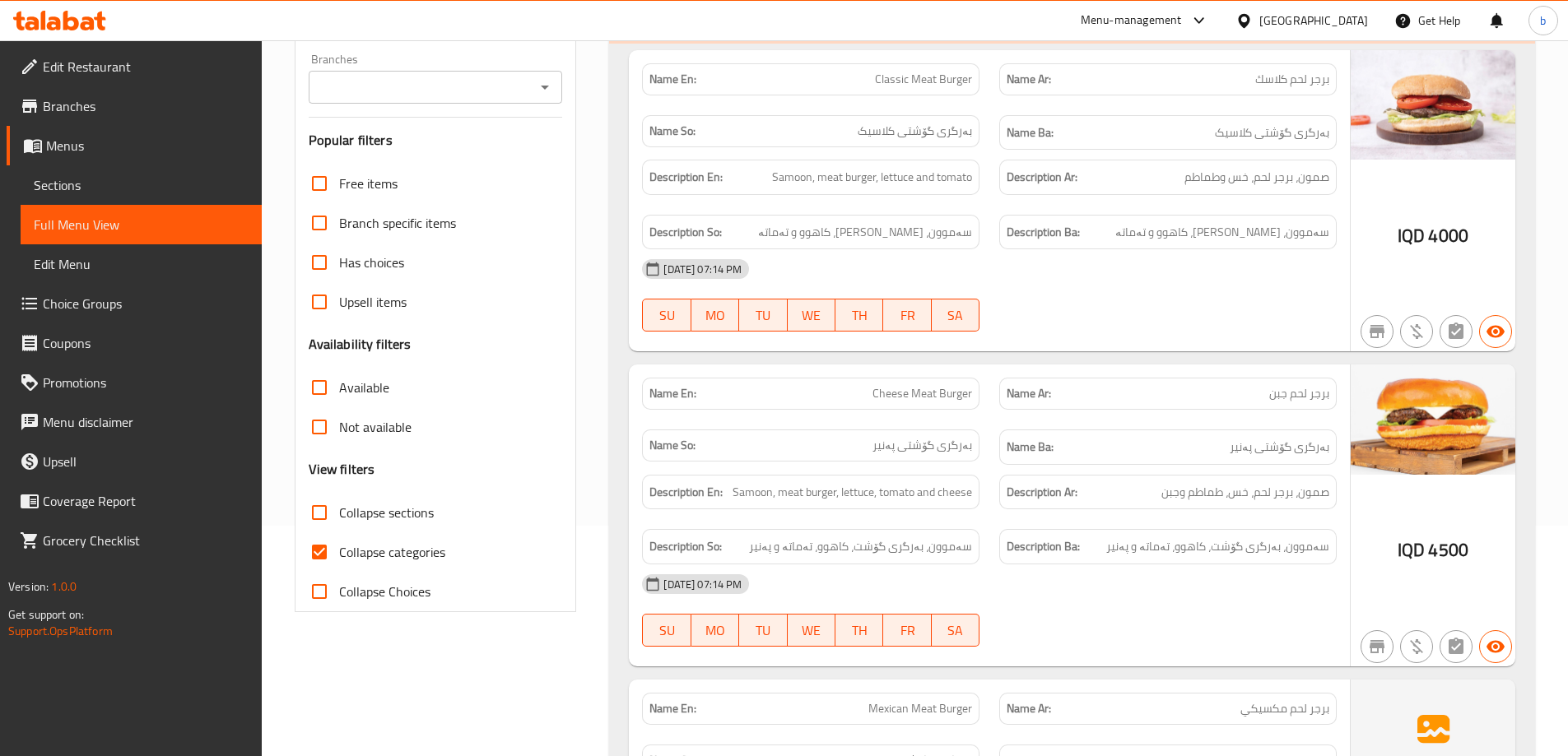
click at [550, 85] on icon "Open" at bounding box center [544, 87] width 19 height 19
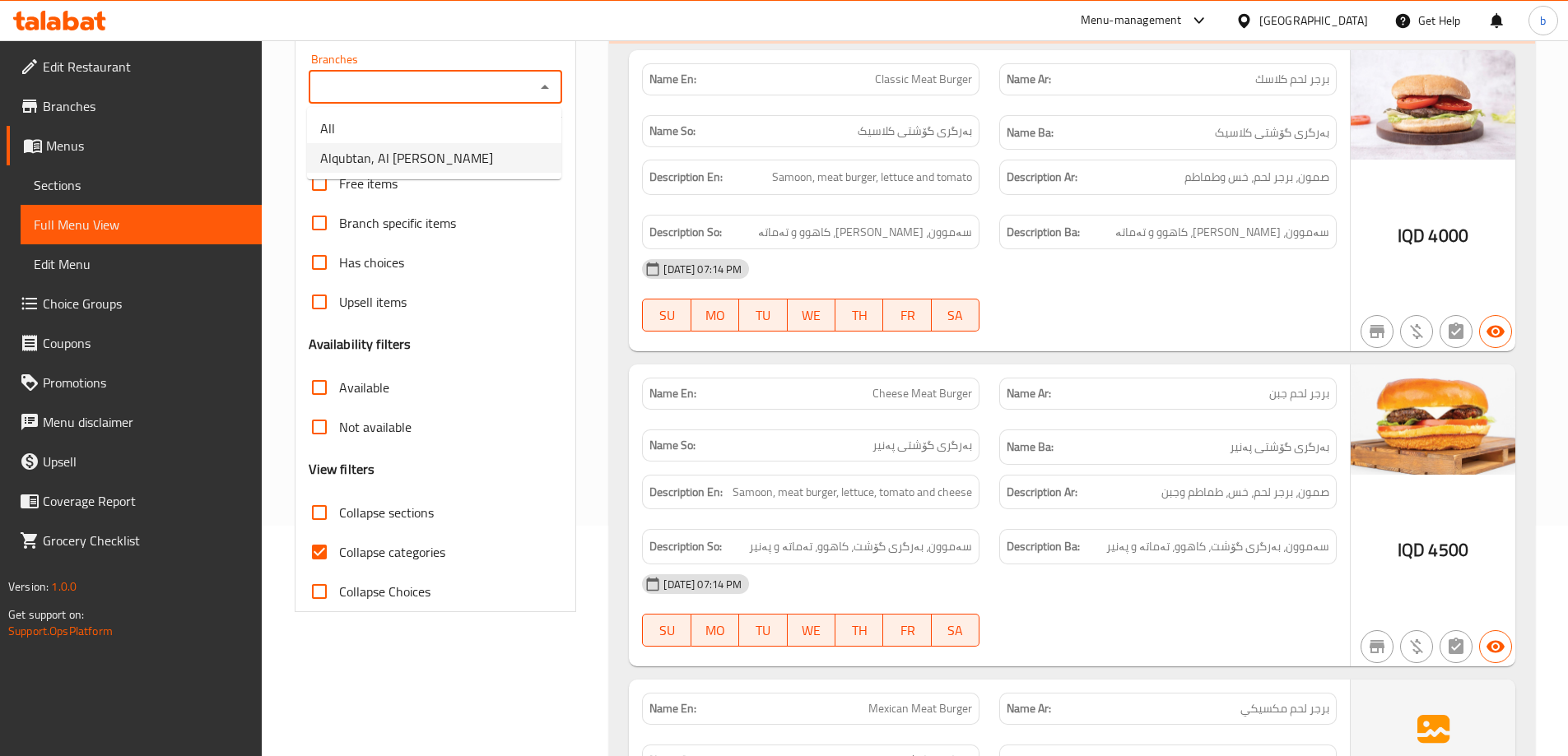
click at [446, 158] on li "Alqubtan, Al Dora" at bounding box center [434, 158] width 255 height 30
type input "Alqubtan, Al Dora"
click at [326, 542] on input "Collapse categories" at bounding box center [319, 552] width 40 height 40
checkbox input "false"
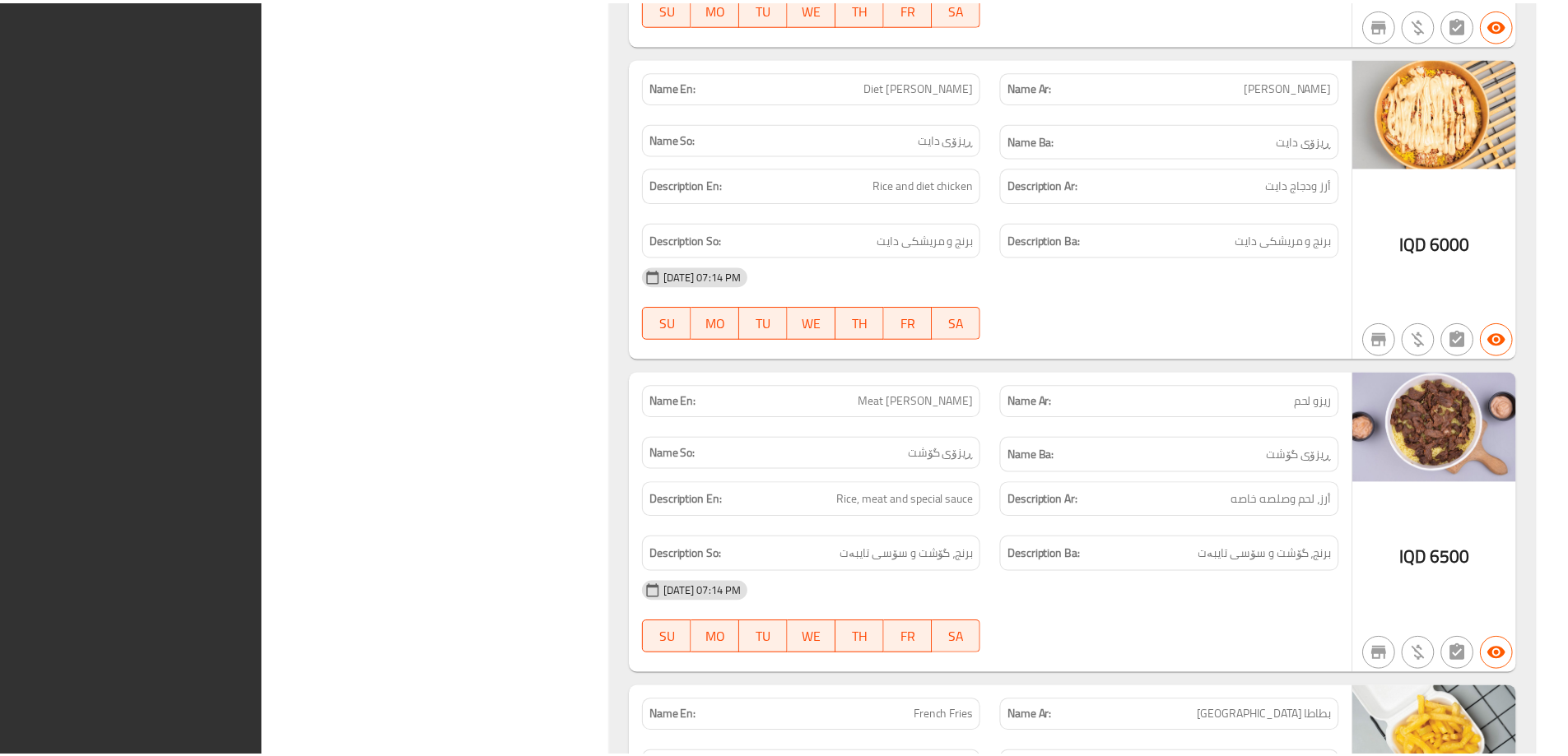
scroll to position [3525, 0]
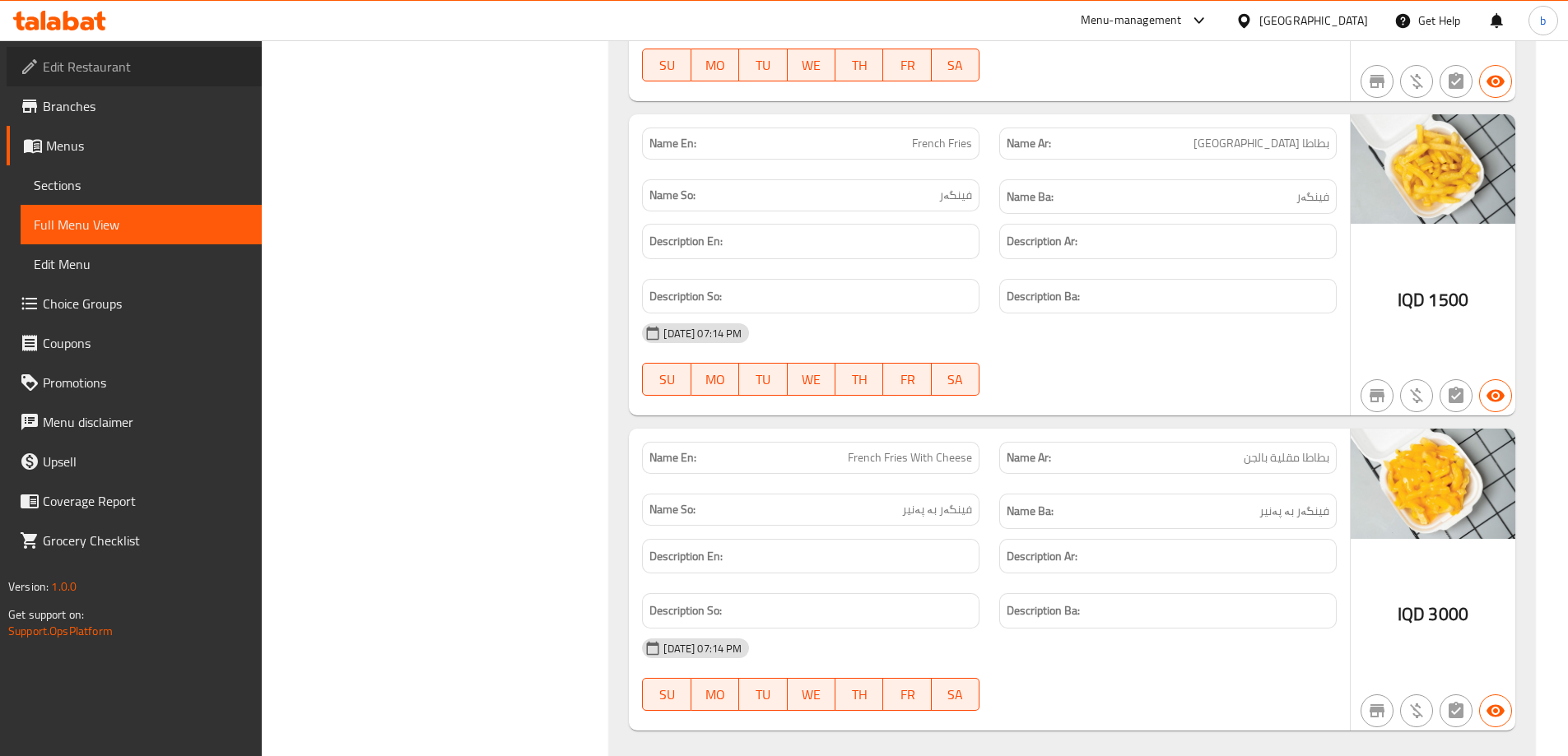
click at [133, 70] on span "Edit Restaurant" at bounding box center [145, 67] width 205 height 19
